Goal: Information Seeking & Learning: Learn about a topic

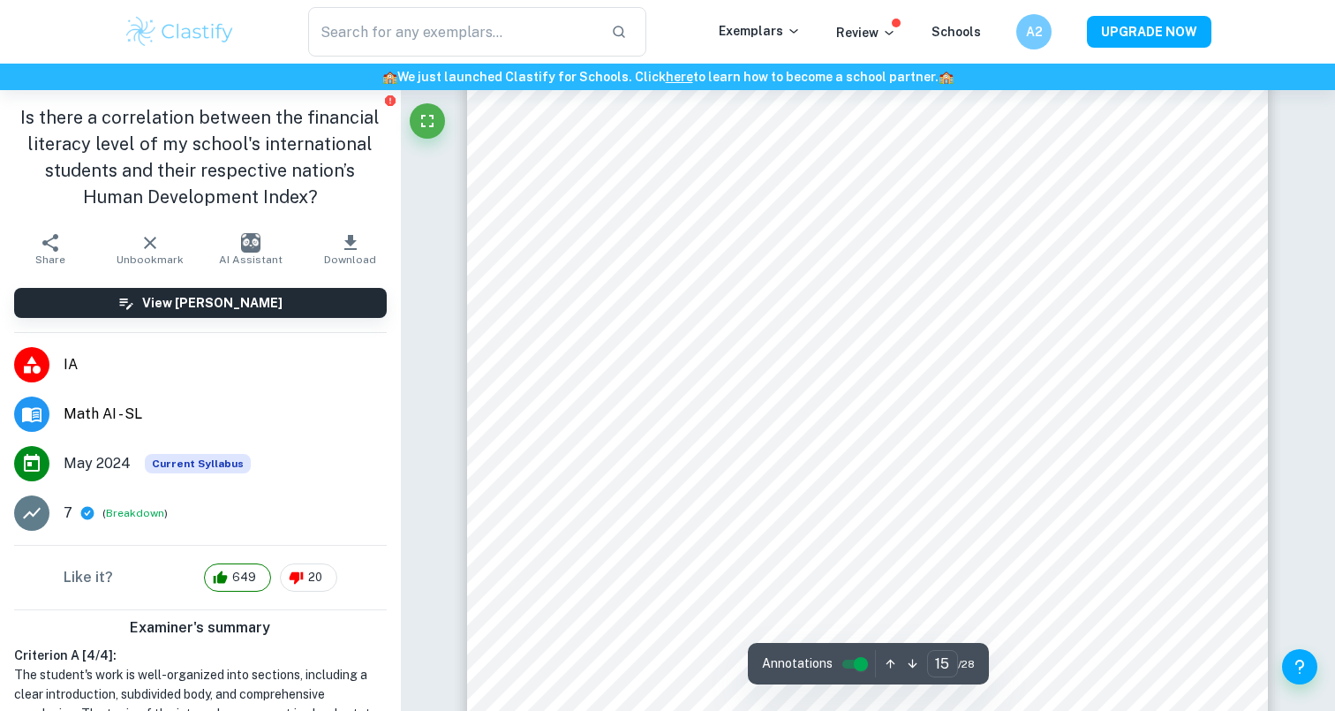
scroll to position [14928, 0]
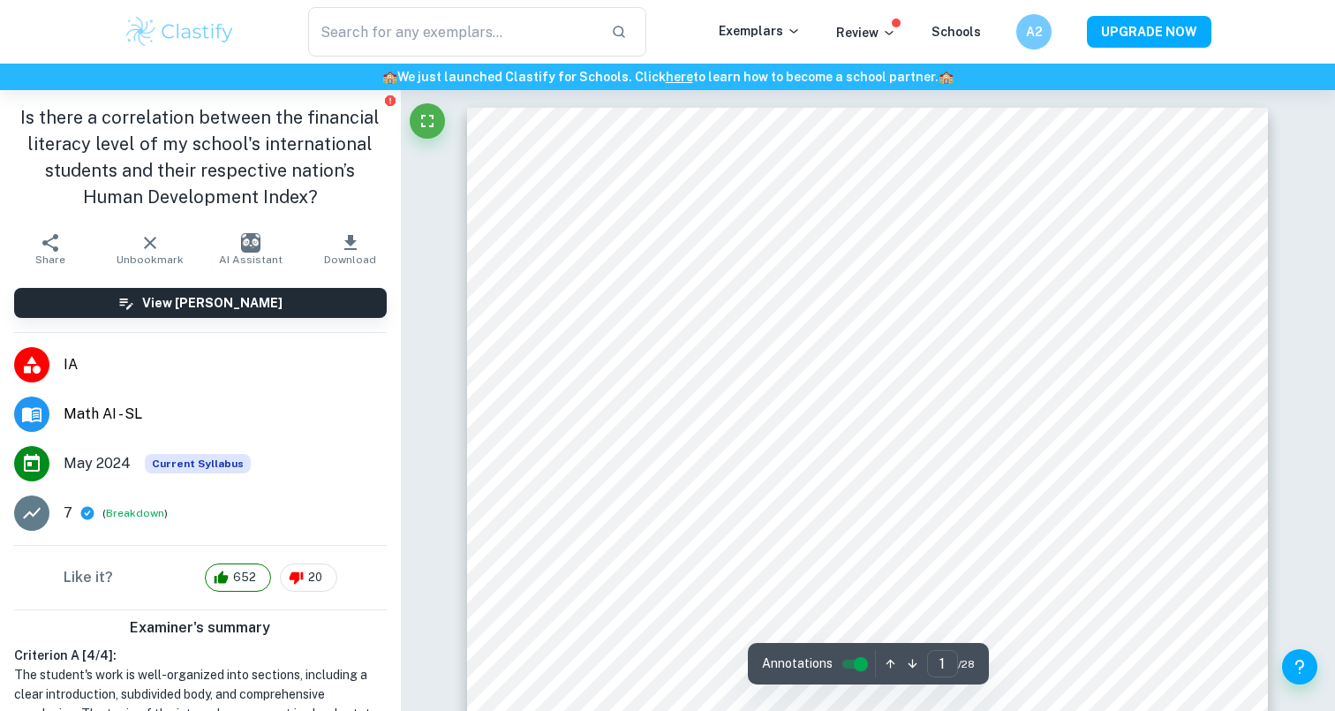
click at [170, 372] on span "IA" at bounding box center [225, 364] width 323 height 21
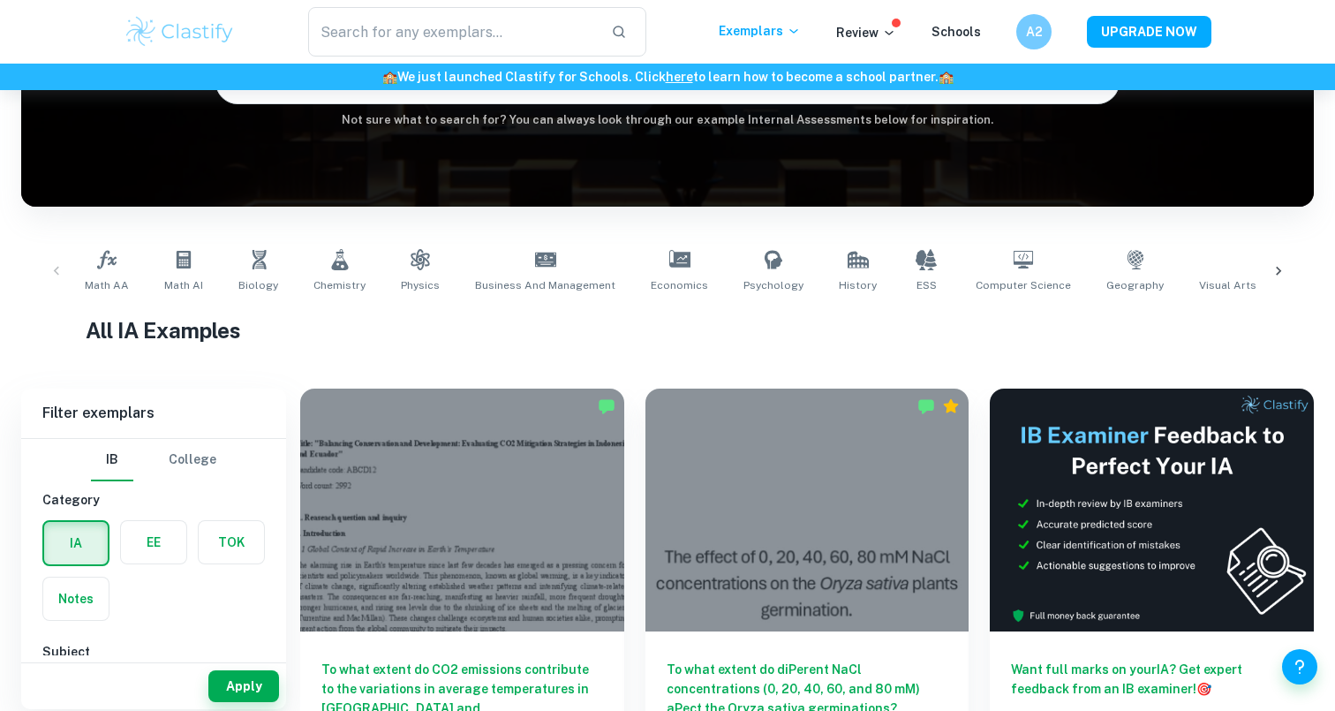
scroll to position [214, 0]
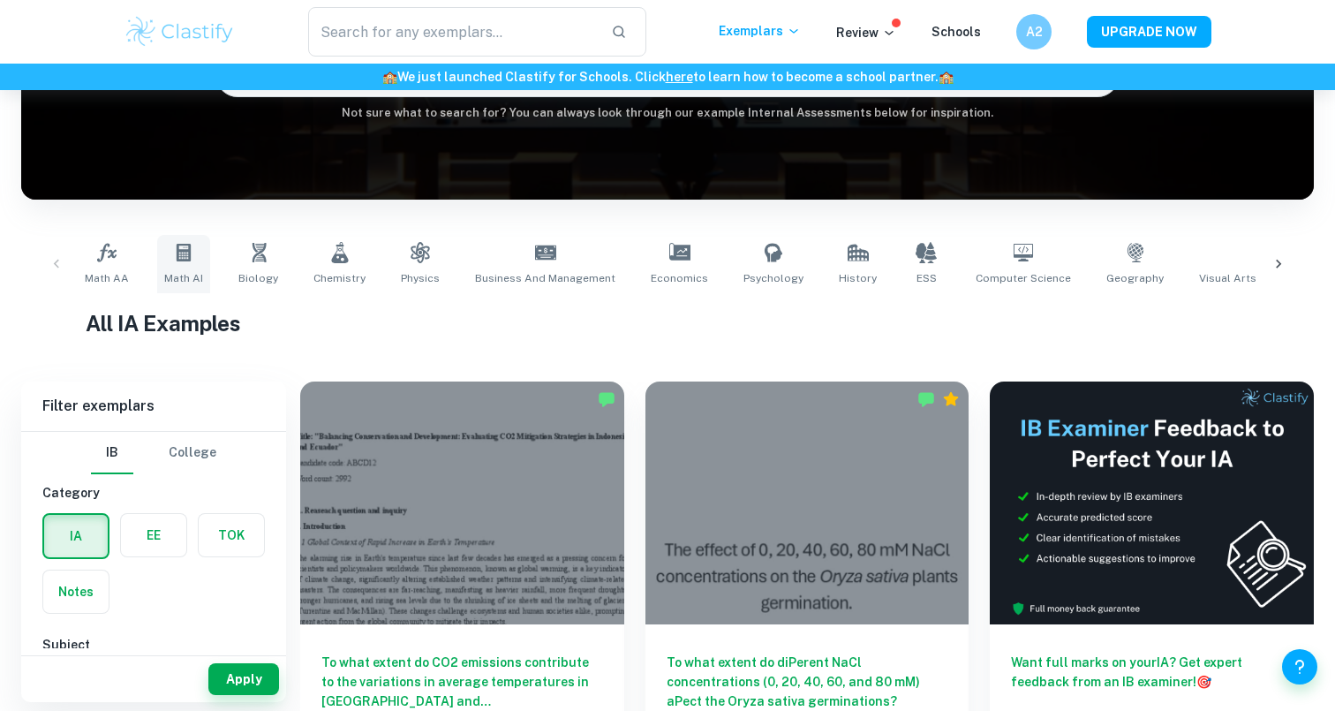
click at [191, 266] on link "Math AI" at bounding box center [183, 264] width 53 height 58
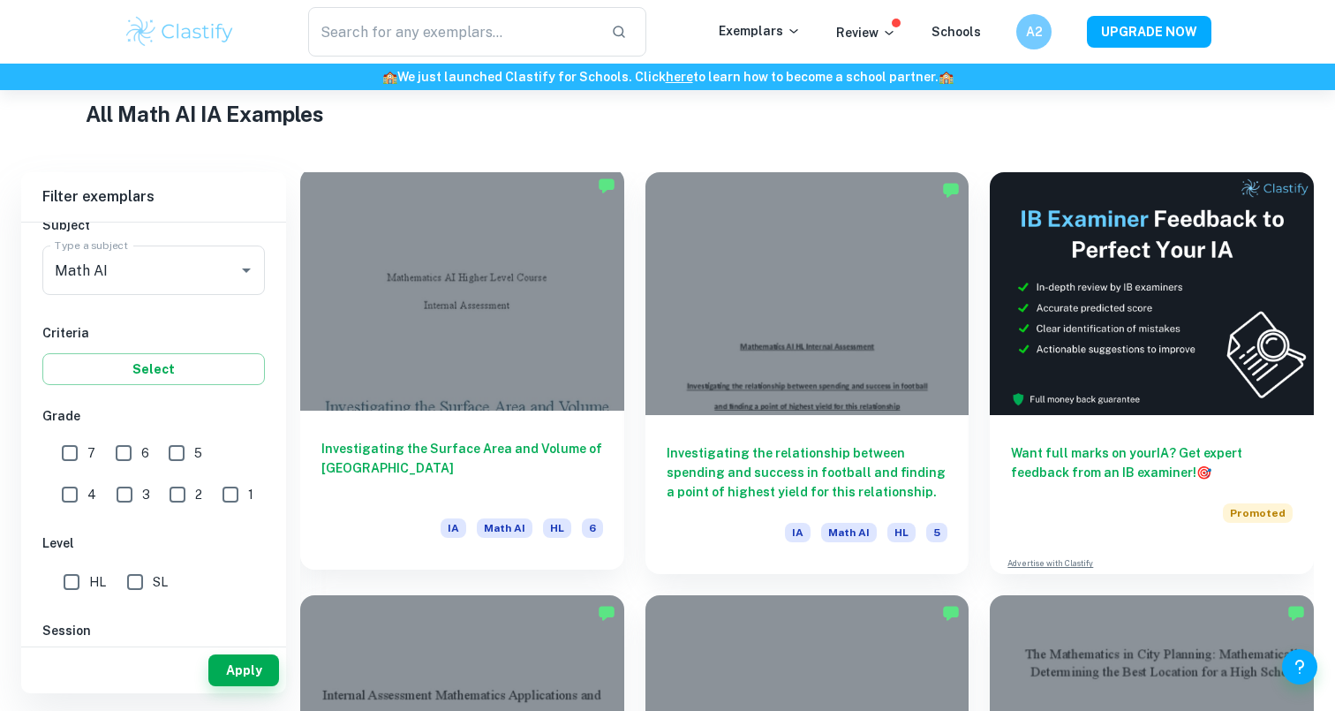
scroll to position [335, 0]
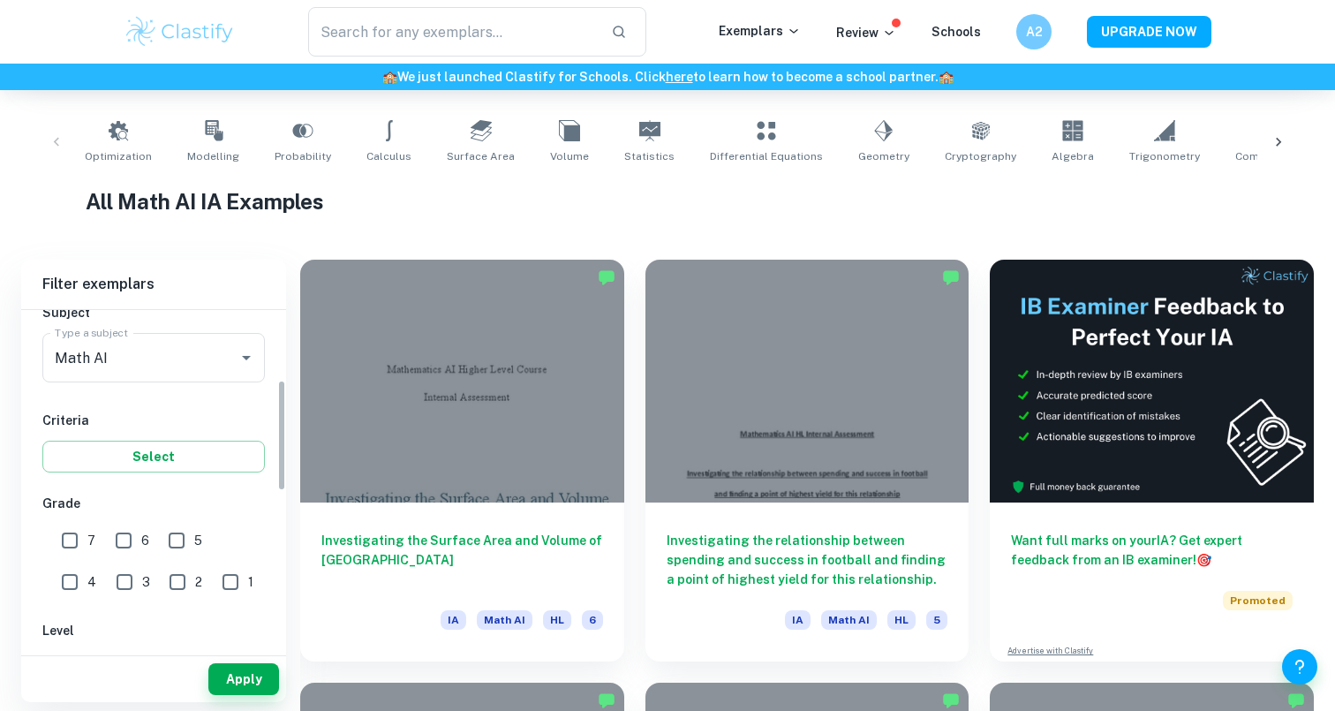
click at [79, 542] on input "7" at bounding box center [69, 540] width 35 height 35
checkbox input "true"
click at [239, 665] on button "Apply" at bounding box center [243, 679] width 71 height 32
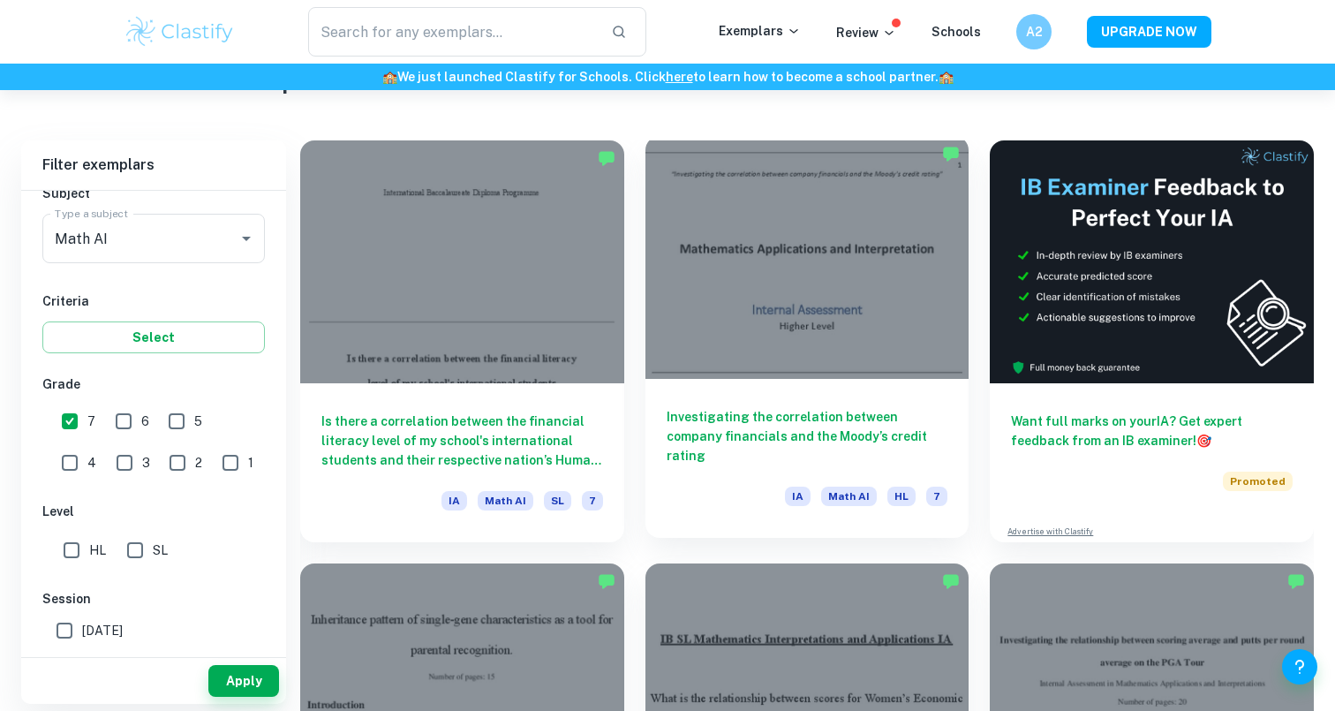
scroll to position [454, 0]
click at [777, 433] on h6 "Investigating the correlation between company financials and the Moody’s credit…" at bounding box center [807, 437] width 282 height 58
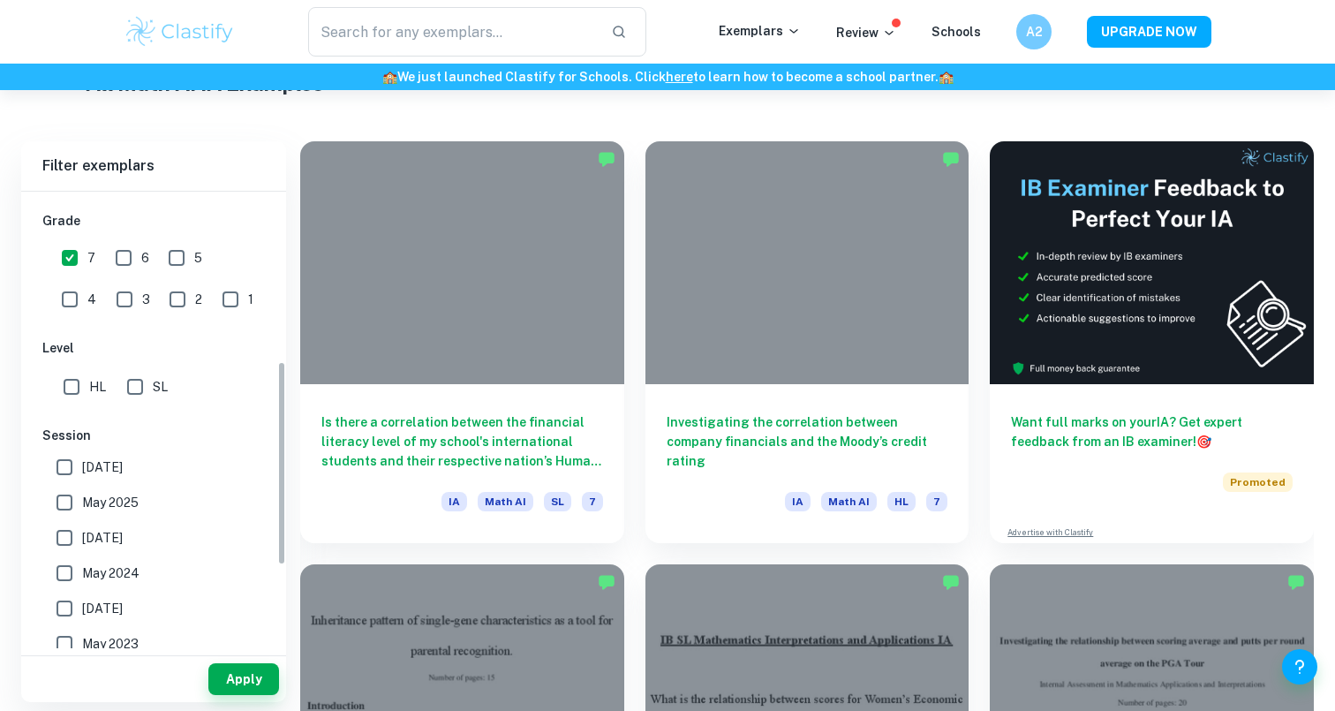
scroll to position [381, 0]
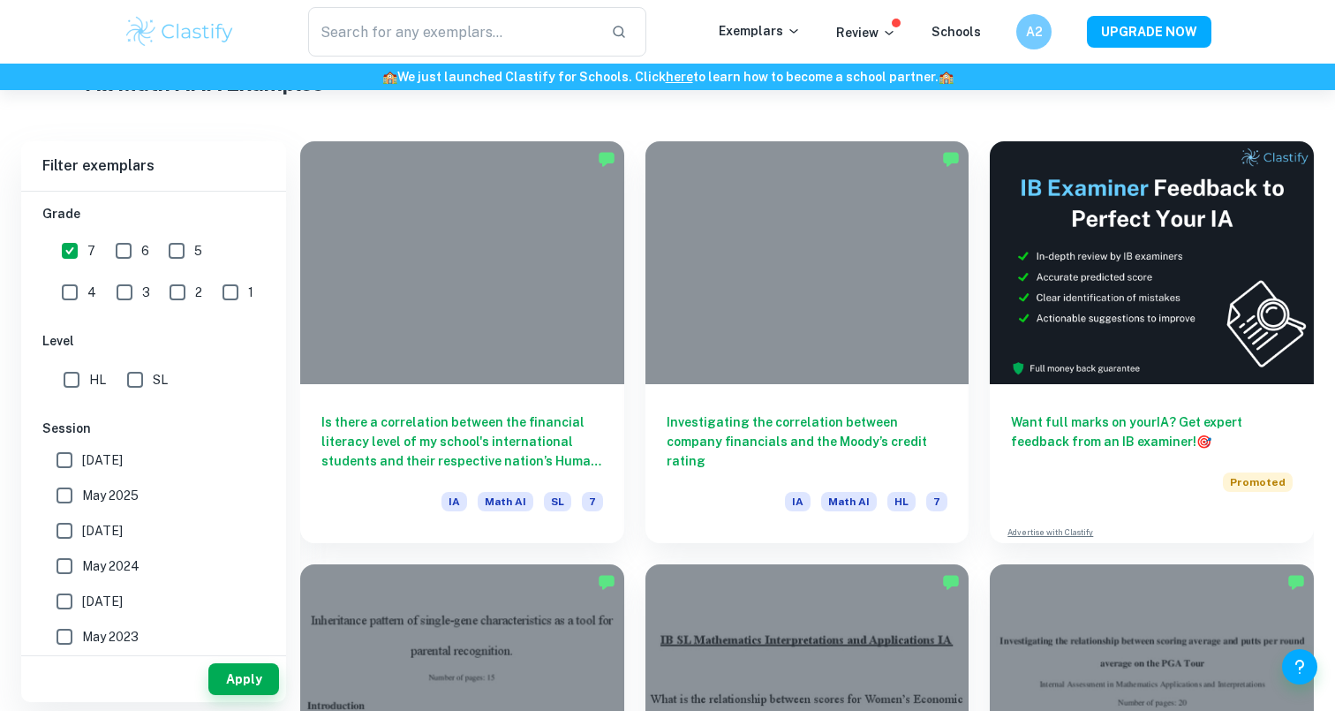
click at [135, 384] on input "SL" at bounding box center [134, 379] width 35 height 35
checkbox input "true"
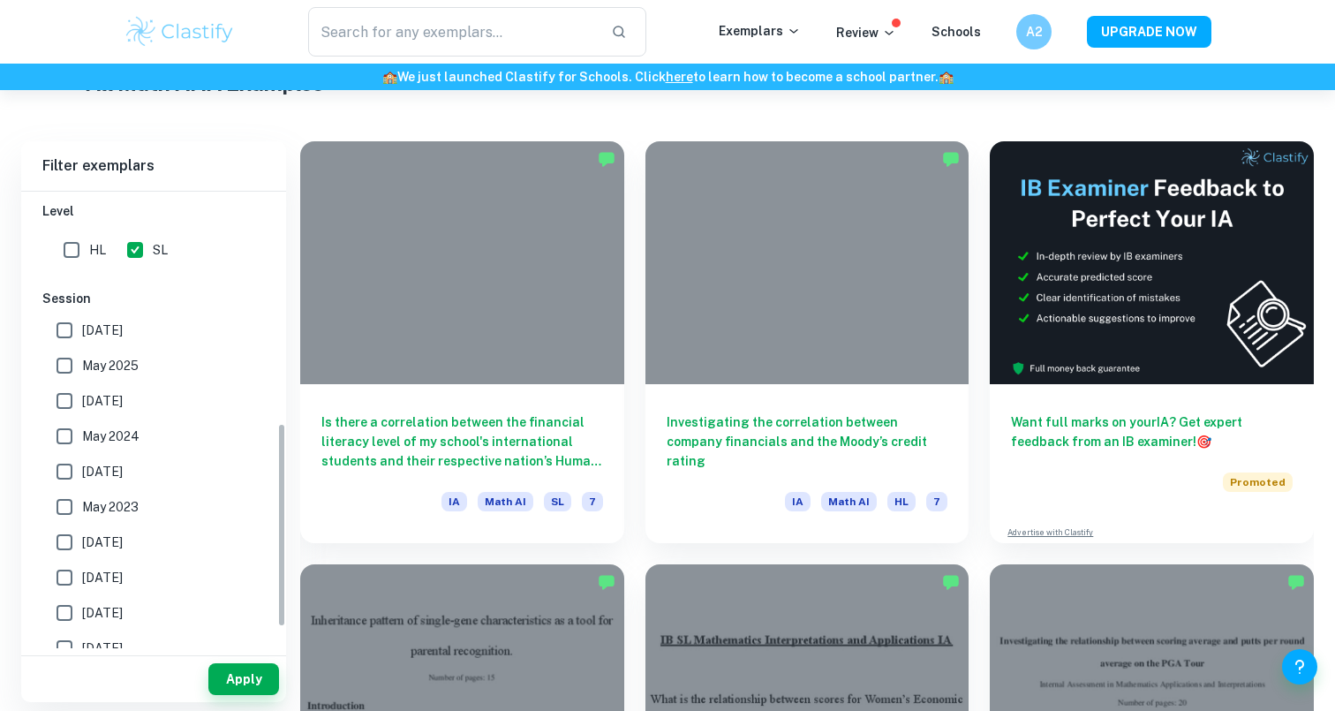
scroll to position [523, 0]
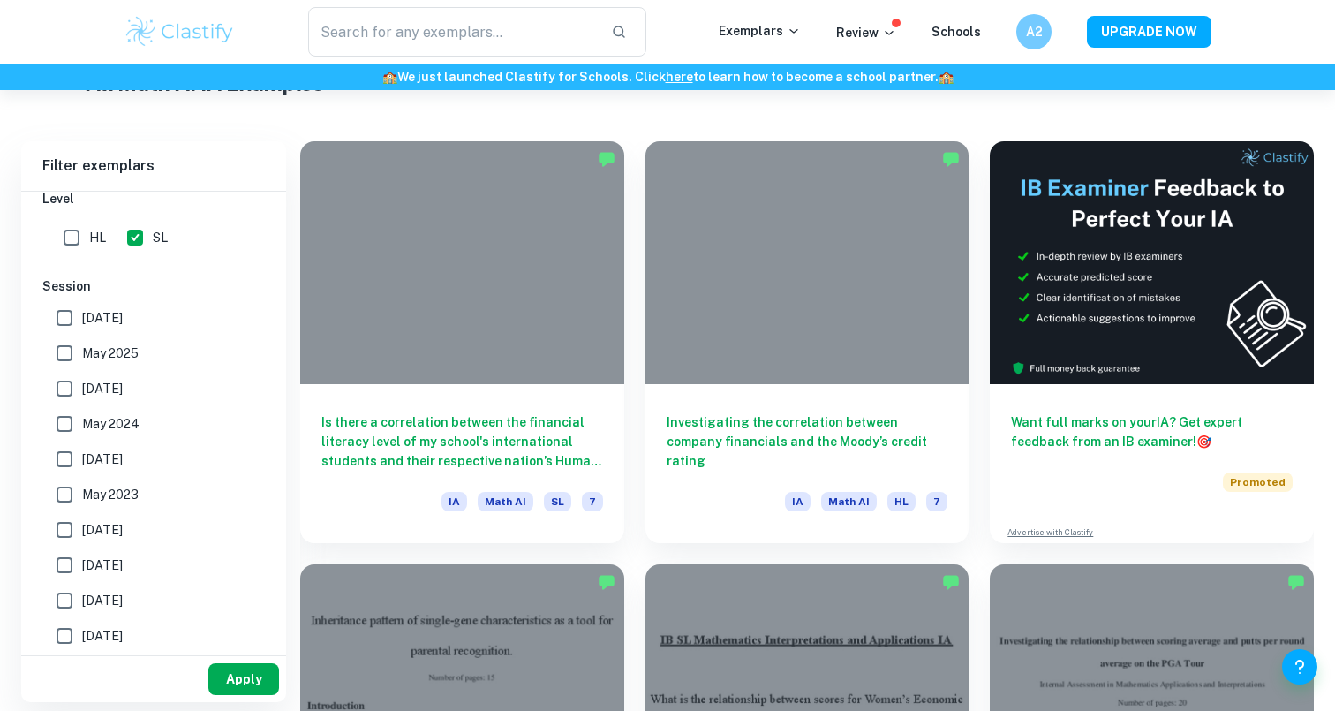
click at [235, 680] on button "Apply" at bounding box center [243, 679] width 71 height 32
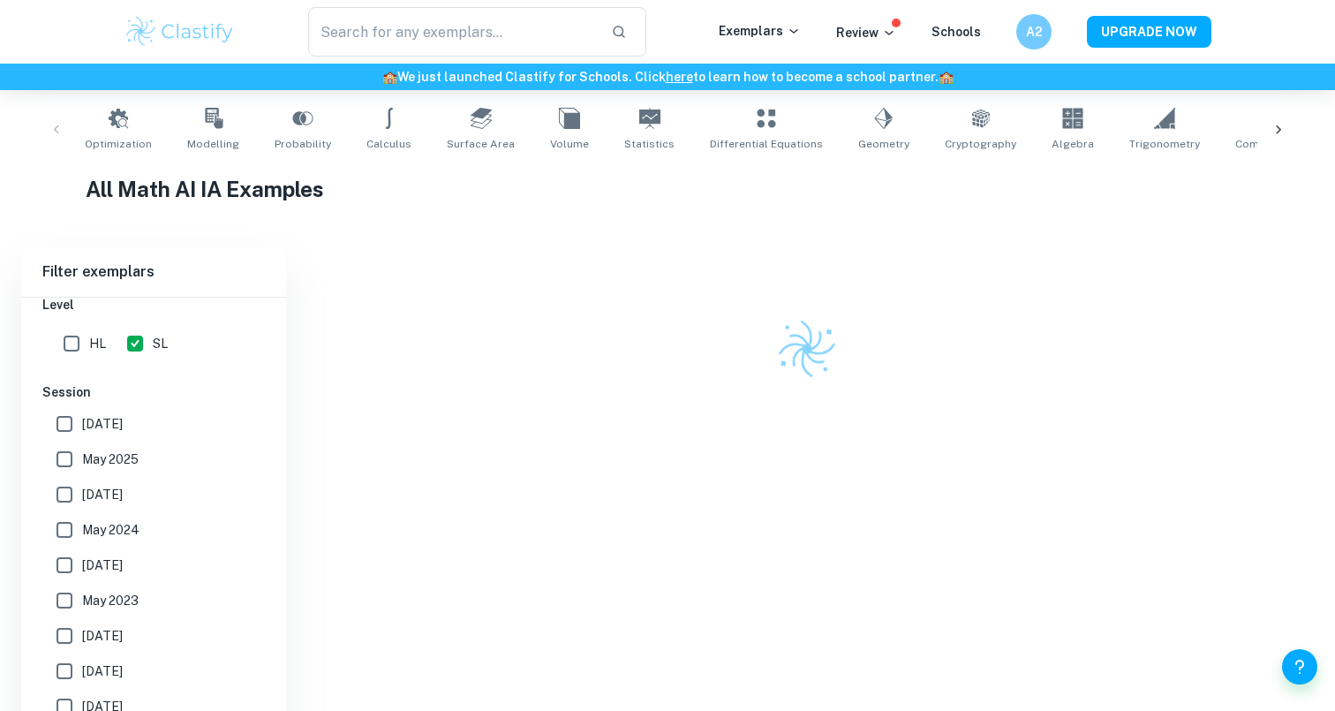
scroll to position [454, 0]
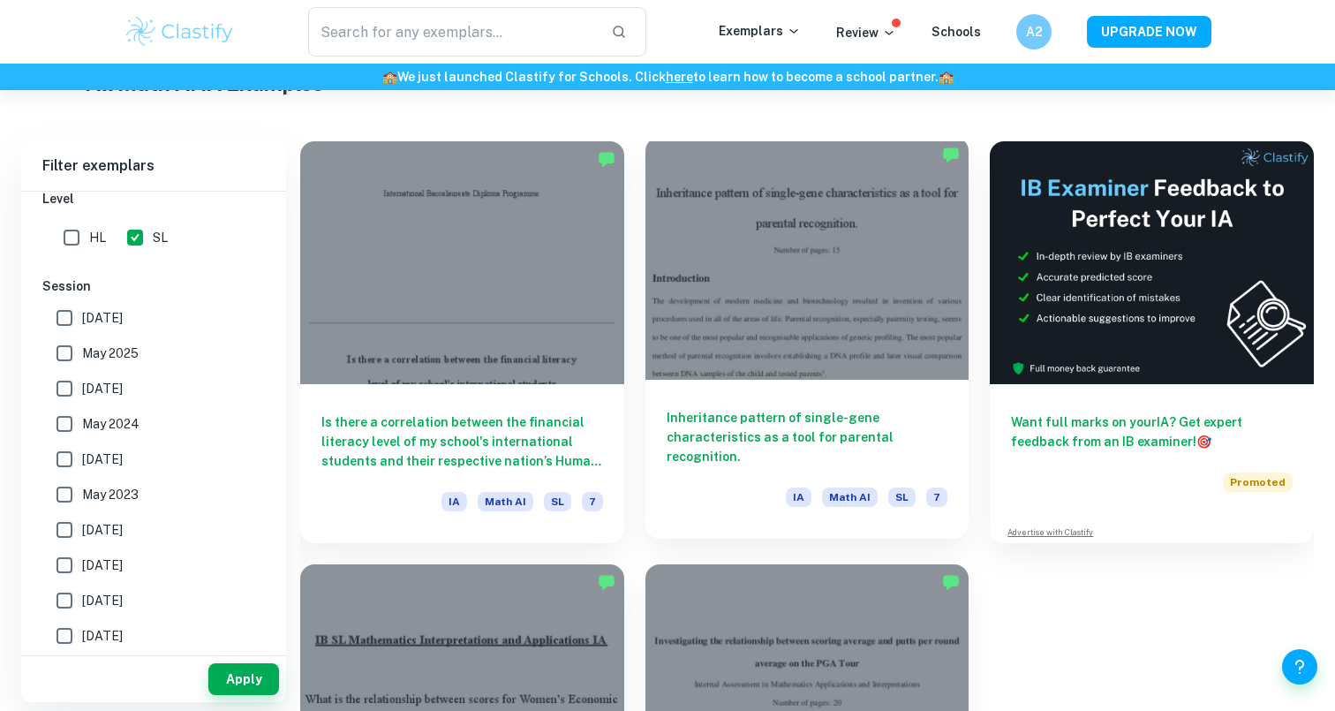
click at [802, 421] on h6 "Inheritance pattern of single-gene characteristics as a tool for parental recog…" at bounding box center [807, 437] width 282 height 58
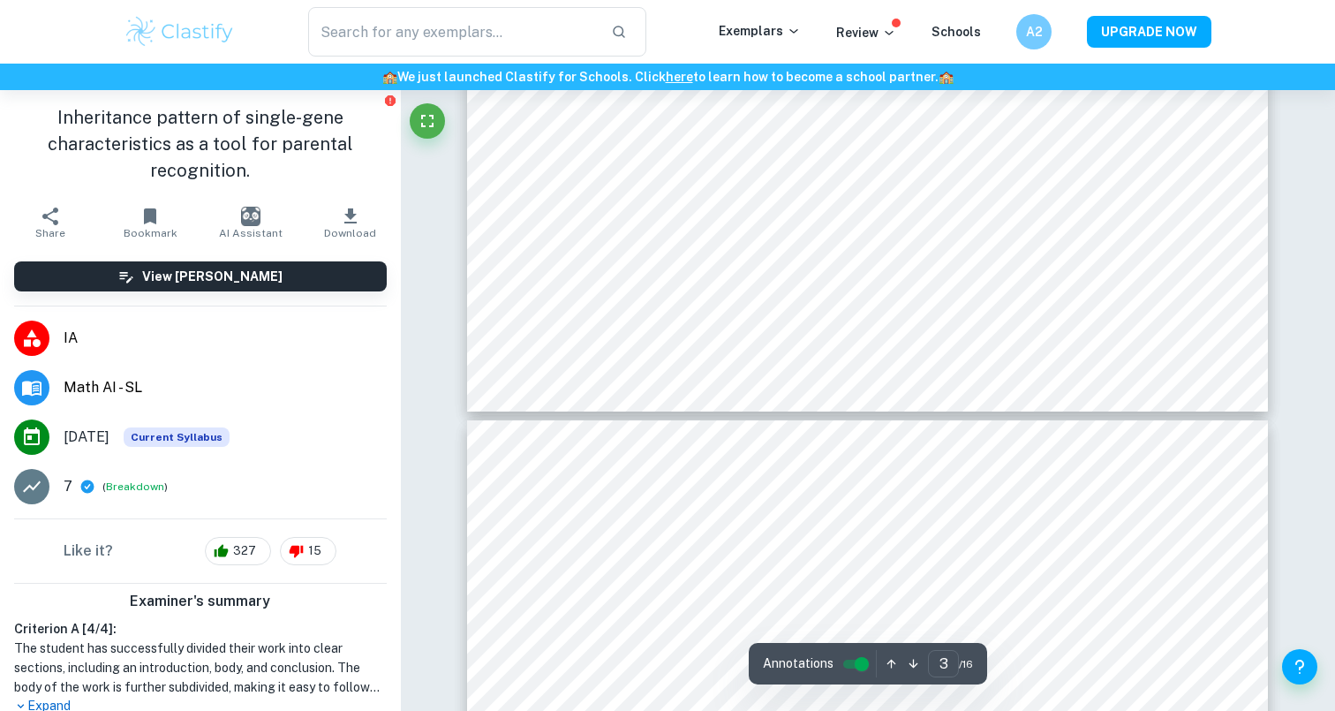
type input "4"
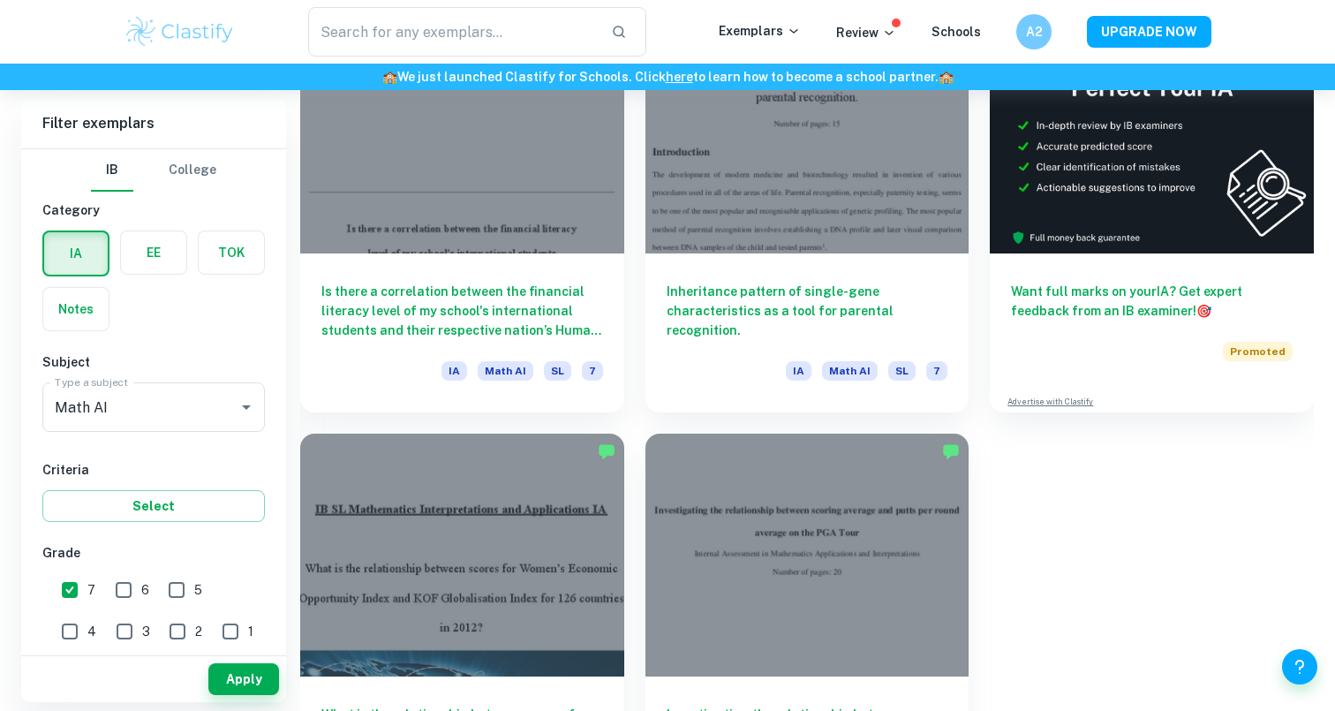
scroll to position [390, 0]
